Goal: Transaction & Acquisition: Obtain resource

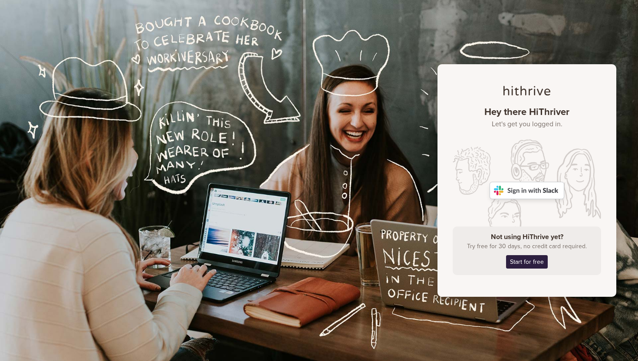
click at [528, 188] on img at bounding box center [527, 190] width 75 height 17
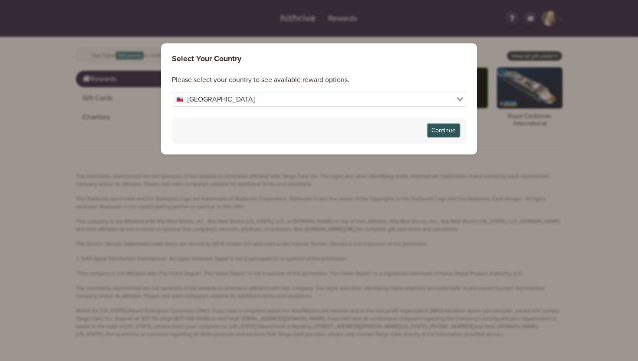
click at [449, 129] on button "Continue" at bounding box center [444, 130] width 32 height 13
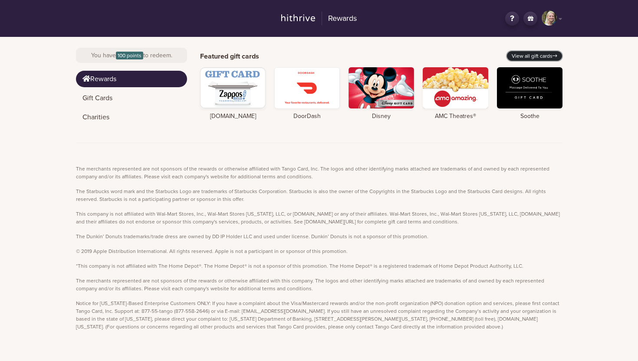
click at [538, 56] on link "View all gift cards" at bounding box center [534, 56] width 55 height 10
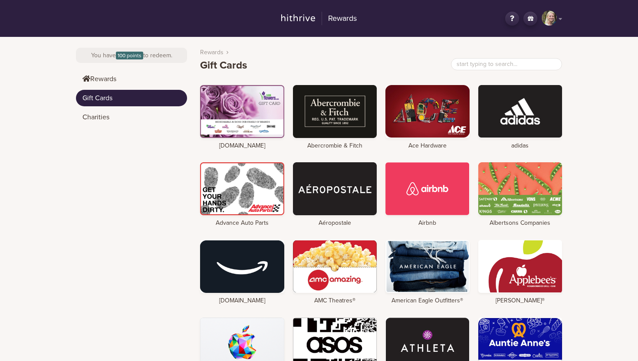
click at [551, 20] on div "DT" at bounding box center [549, 17] width 15 height 15
click at [551, 21] on div "DT" at bounding box center [549, 17] width 15 height 15
click at [349, 17] on h2 "Rewards" at bounding box center [339, 19] width 35 height 14
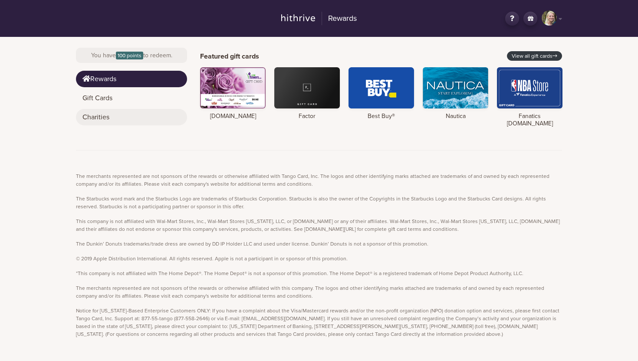
click at [96, 122] on link "Charities" at bounding box center [131, 117] width 111 height 17
